Goal: Navigation & Orientation: Find specific page/section

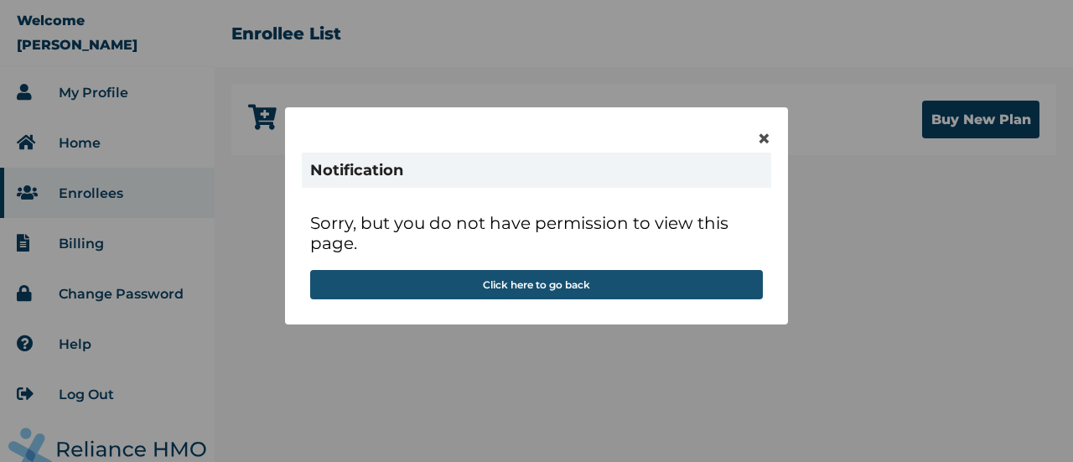
click at [588, 288] on button "Click here to go back" at bounding box center [536, 284] width 453 height 29
